Goal: Task Accomplishment & Management: Use online tool/utility

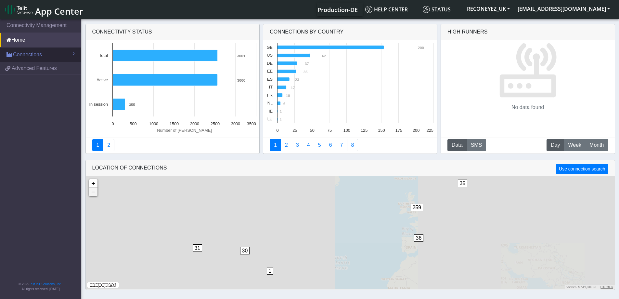
click at [25, 55] on span "Connections" at bounding box center [27, 55] width 29 height 8
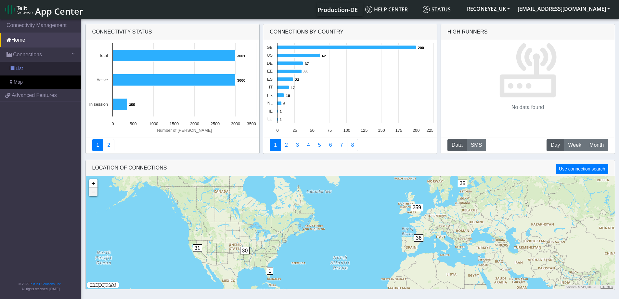
click at [27, 66] on link "List" at bounding box center [40, 69] width 81 height 14
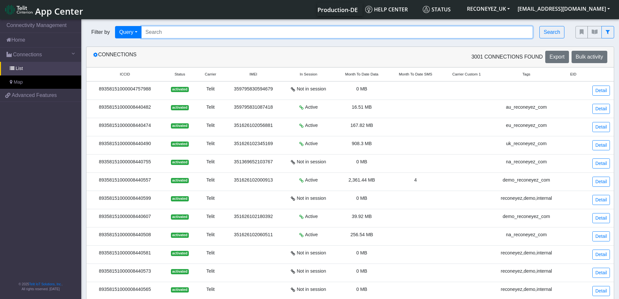
click at [175, 33] on input "Search..." at bounding box center [337, 32] width 392 height 12
paste input "89358151000008425913"
type input "89358151000008425913"
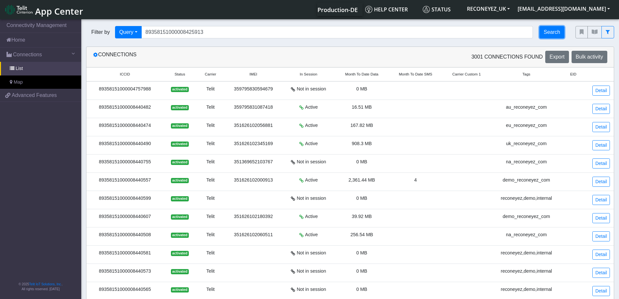
click at [555, 33] on button "Search" at bounding box center [551, 32] width 25 height 12
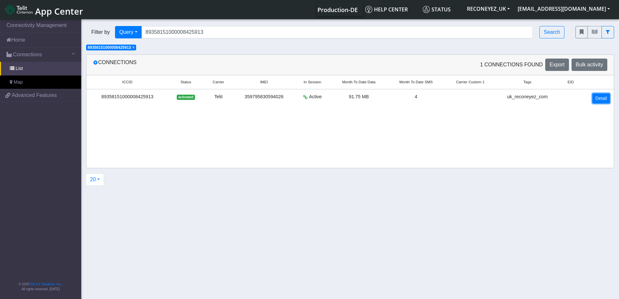
click at [603, 101] on link "Detail" at bounding box center [601, 98] width 18 height 10
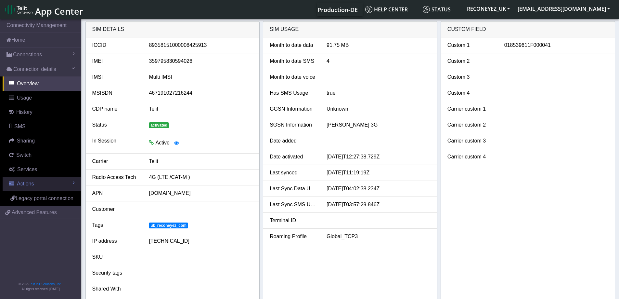
click at [34, 188] on link "Actions" at bounding box center [42, 183] width 79 height 14
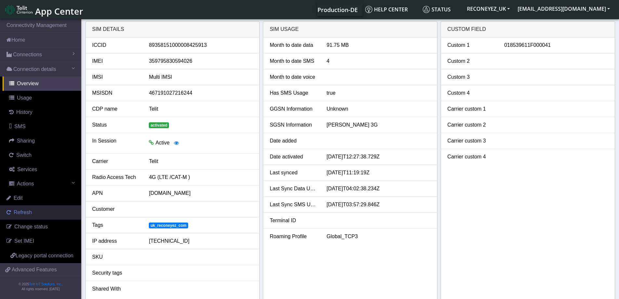
click at [23, 212] on span "Refresh" at bounding box center [23, 212] width 18 height 6
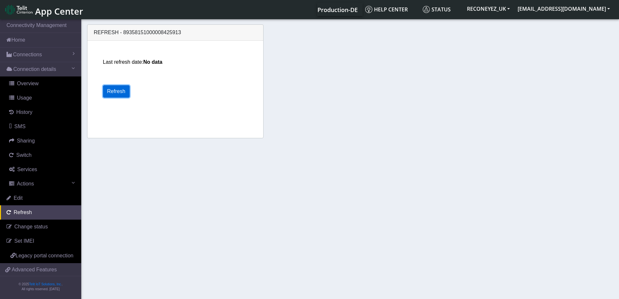
click at [116, 95] on button "Refresh" at bounding box center [116, 91] width 27 height 12
